Goal: Information Seeking & Learning: Learn about a topic

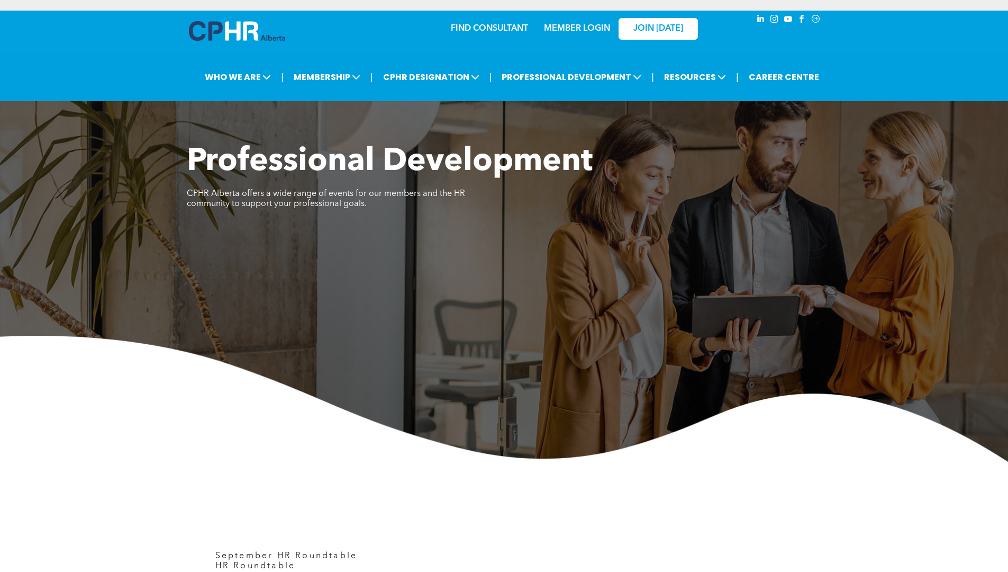
click at [714, 241] on div "Professional Development ﻿ CPHR Alberta offers a wide range of events for our m…" at bounding box center [504, 213] width 635 height 140
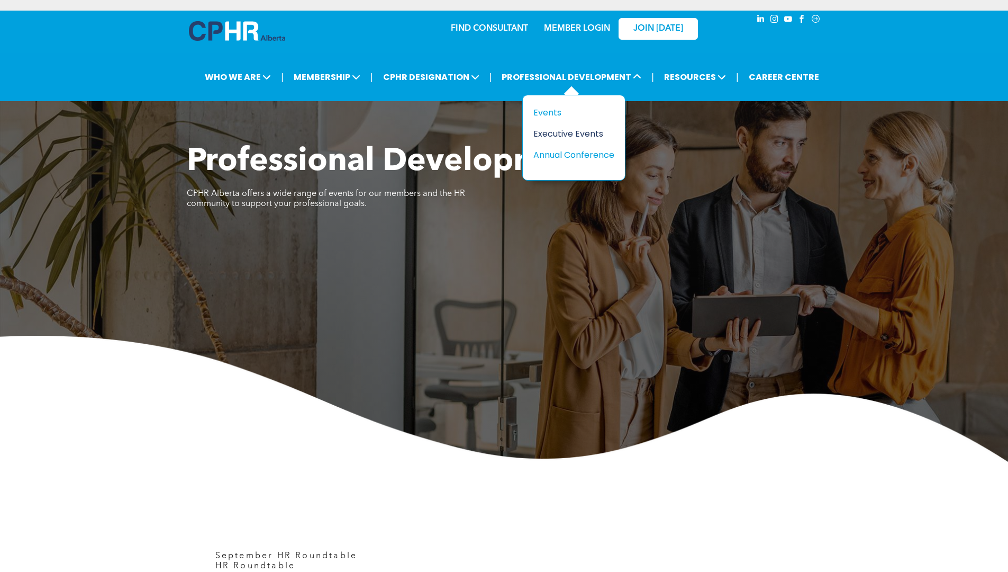
click at [544, 136] on div "Executive Events" at bounding box center [570, 133] width 73 height 13
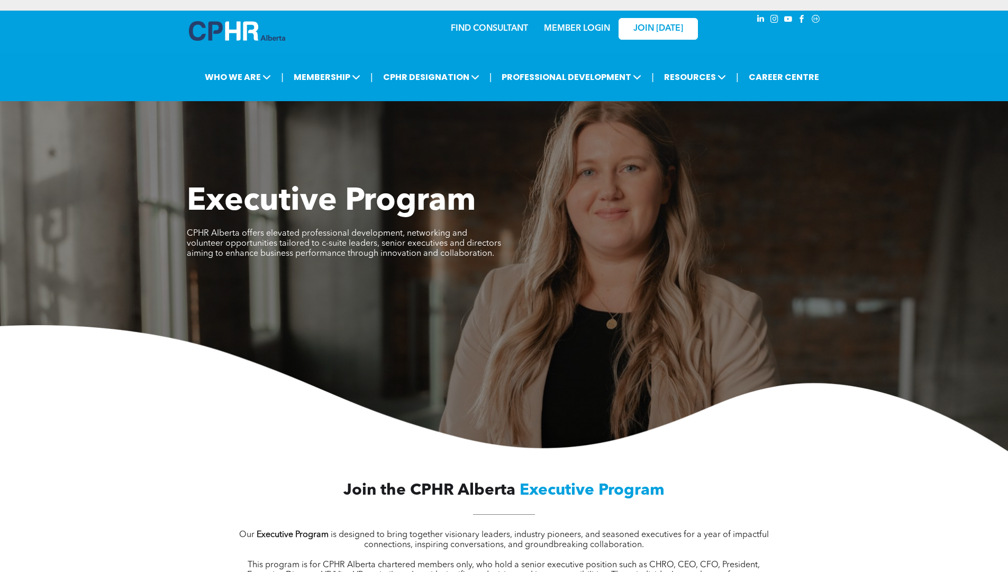
drag, startPoint x: 962, startPoint y: 56, endPoint x: 623, endPoint y: 61, distance: 339.3
click at [962, 56] on div "| WHO WE ARE ASSOCIATION About CPHR Alberta Board of Directors Team Chapters FC…" at bounding box center [504, 77] width 1008 height 48
click at [551, 223] on div "Executive Program CPHR Alberta offers elevated professional development, networ…" at bounding box center [504, 227] width 635 height 89
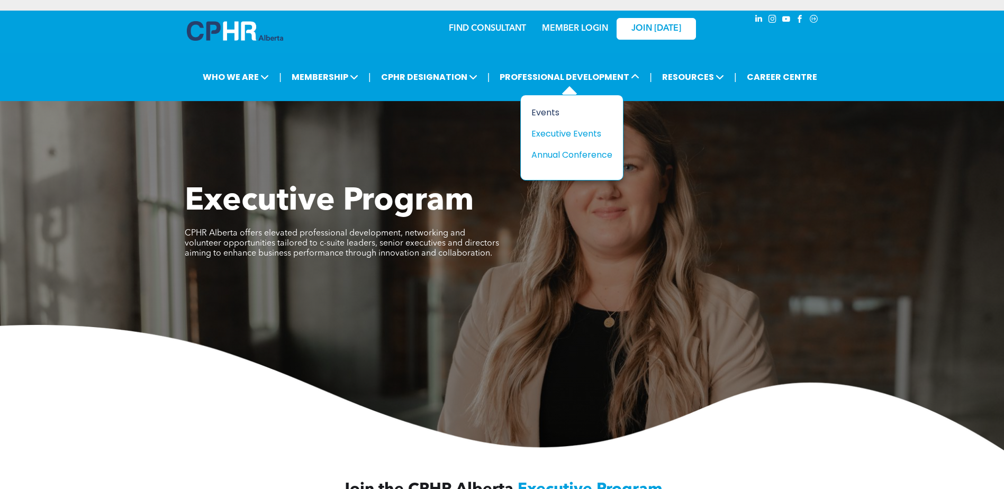
click at [541, 113] on div "Events" at bounding box center [567, 112] width 73 height 13
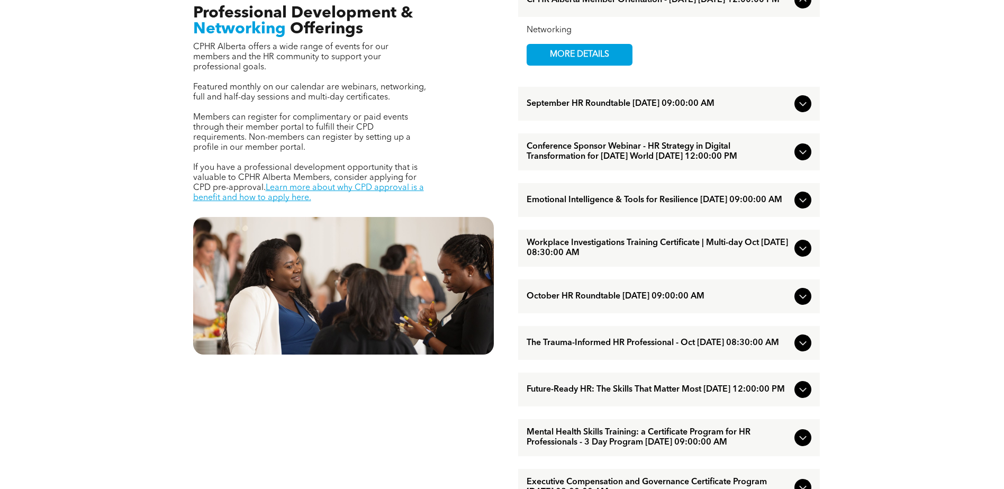
scroll to position [529, 0]
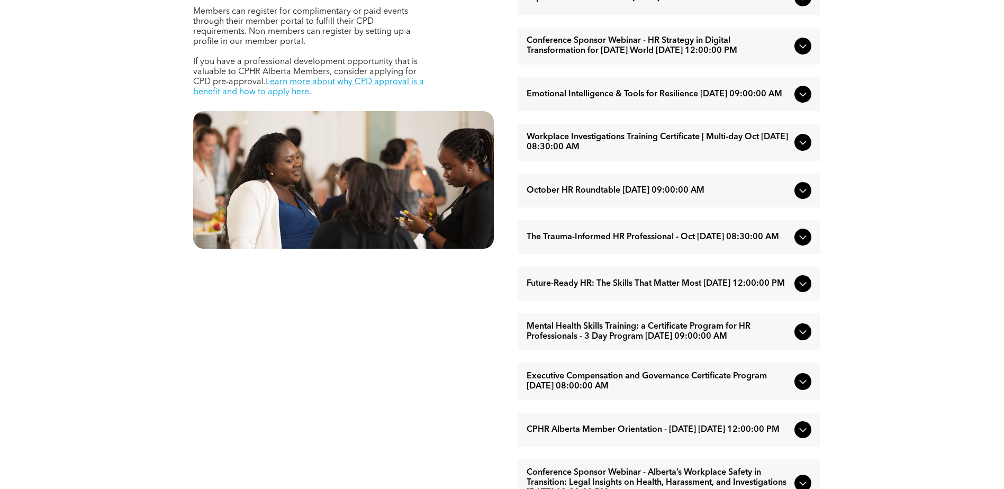
click at [803, 197] on icon at bounding box center [803, 190] width 13 height 13
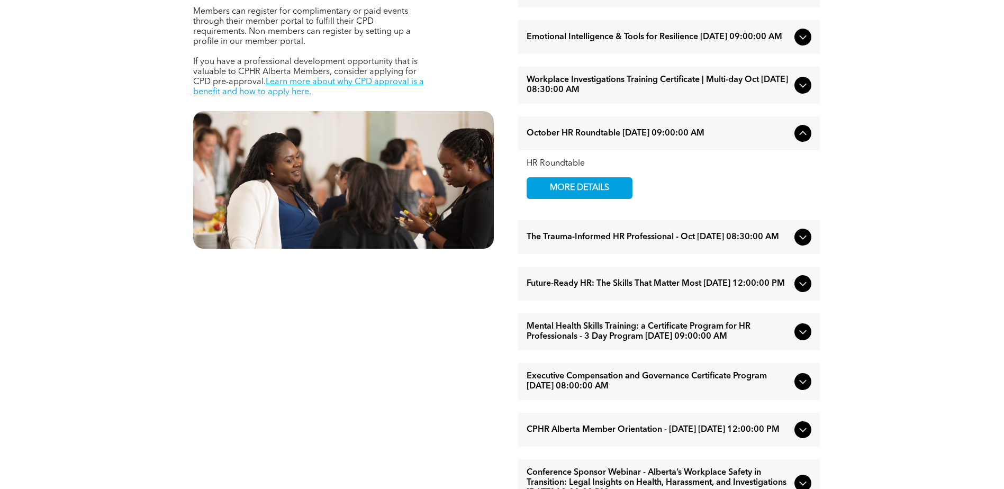
click at [800, 136] on icon at bounding box center [802, 133] width 7 height 4
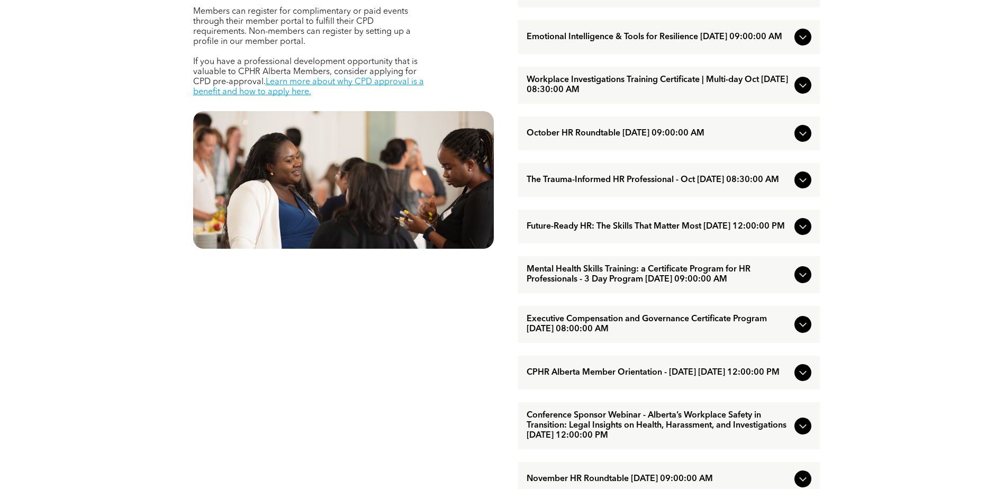
click at [800, 140] on icon at bounding box center [803, 133] width 13 height 13
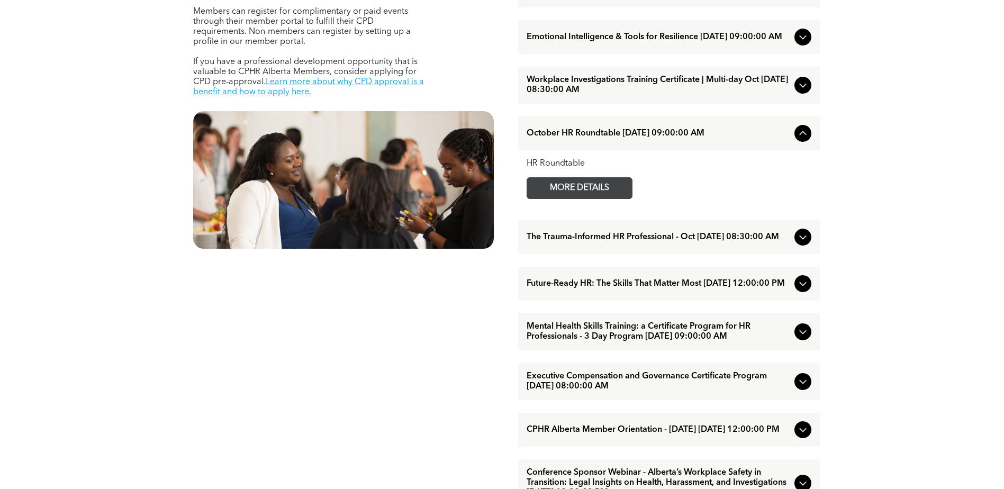
click at [573, 199] on span "MORE DETAILS" at bounding box center [580, 188] width 84 height 21
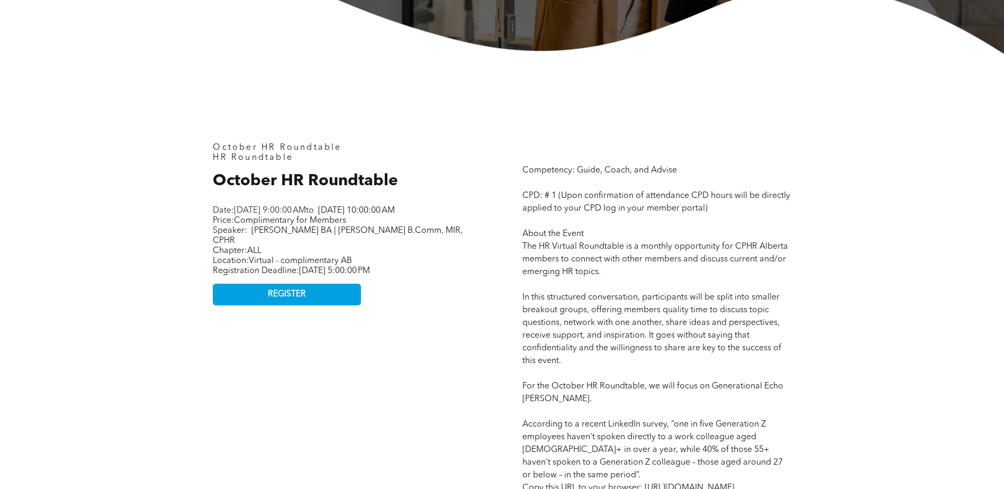
scroll to position [423, 0]
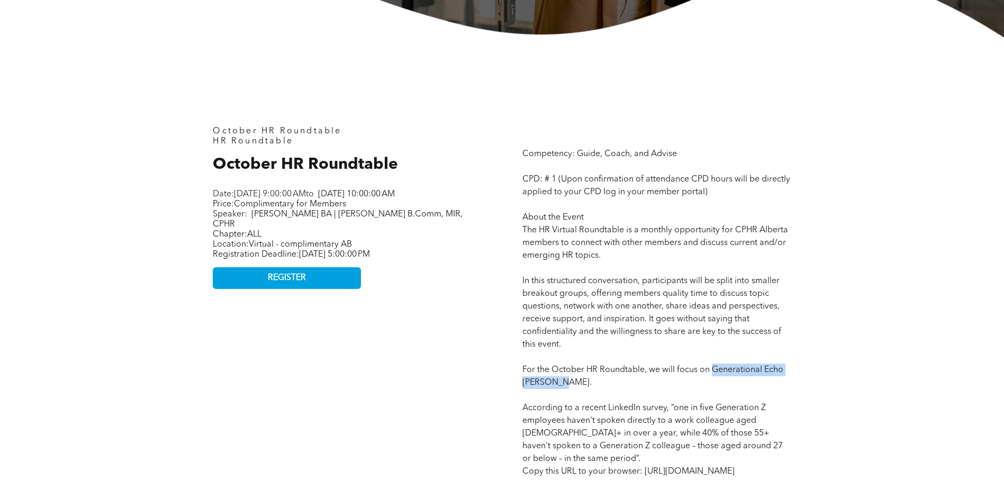
drag, startPoint x: 712, startPoint y: 369, endPoint x: 721, endPoint y: 377, distance: 12.7
click at [721, 377] on p "Competency: Guide, Coach, and Advise CPD: # 1 (Upon confirmation of attendance …" at bounding box center [656, 459] width 269 height 623
copy span "Generational [PERSON_NAME]."
